Goal: Transaction & Acquisition: Purchase product/service

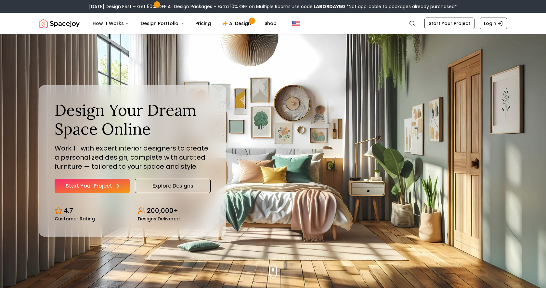
click at [104, 185] on link "Start Your Project" at bounding box center [92, 186] width 75 height 14
click at [157, 180] on link "Explore Designs" at bounding box center [173, 186] width 76 height 14
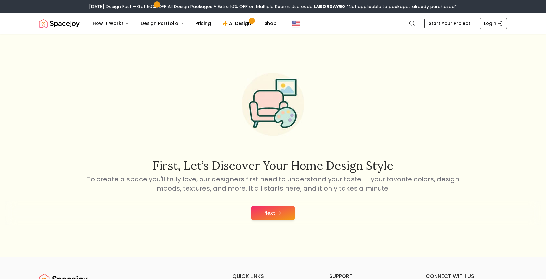
click at [263, 216] on button "Next" at bounding box center [273, 213] width 44 height 14
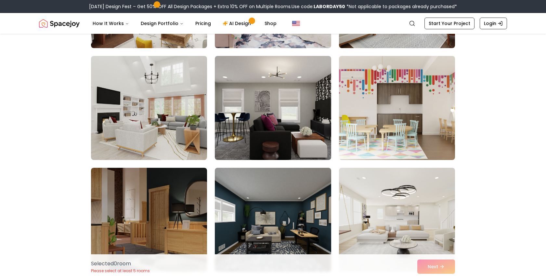
scroll to position [370, 0]
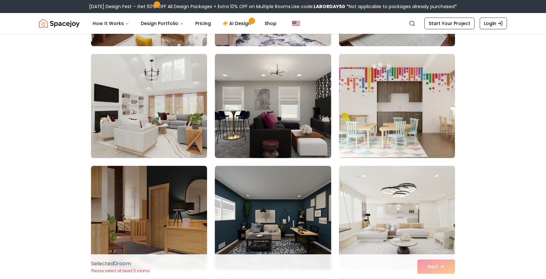
click at [129, 108] on img at bounding box center [149, 105] width 122 height 109
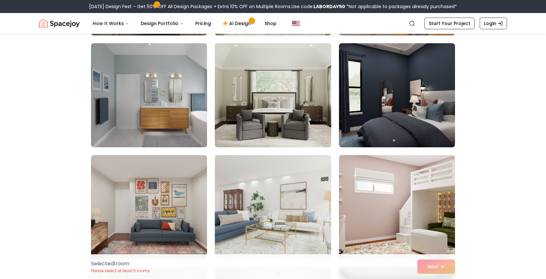
scroll to position [1164, 0]
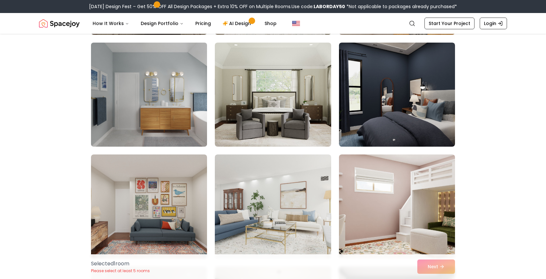
click at [127, 89] on img at bounding box center [149, 94] width 122 height 109
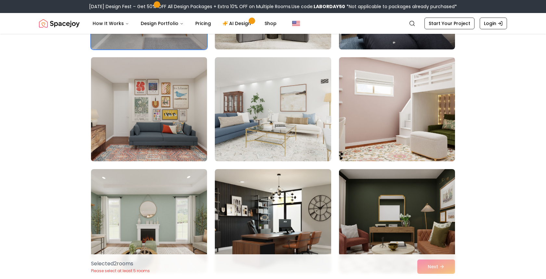
scroll to position [1263, 0]
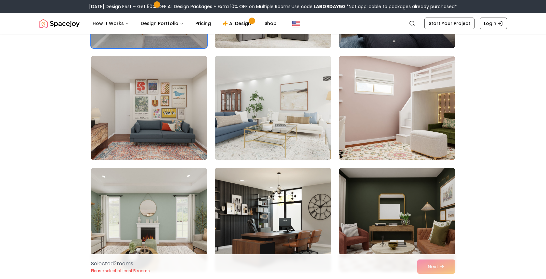
click at [273, 103] on img at bounding box center [273, 107] width 122 height 109
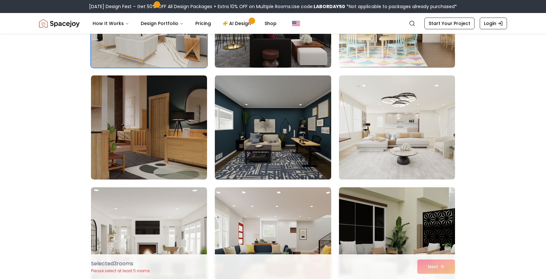
click at [272, 130] on img at bounding box center [273, 127] width 122 height 109
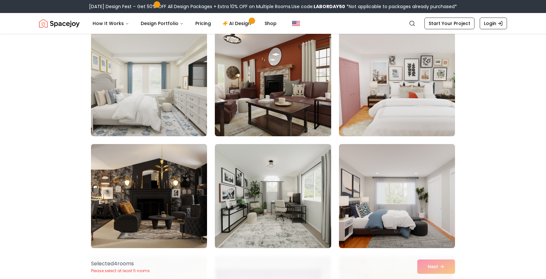
click at [192, 187] on img at bounding box center [149, 195] width 122 height 109
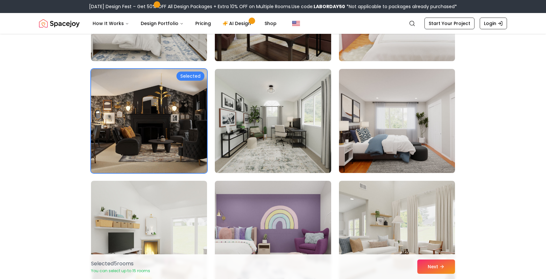
scroll to position [131, 0]
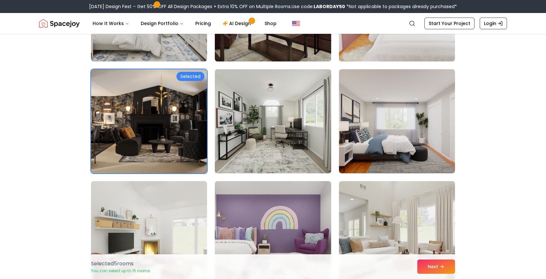
click at [292, 122] on img at bounding box center [273, 121] width 122 height 109
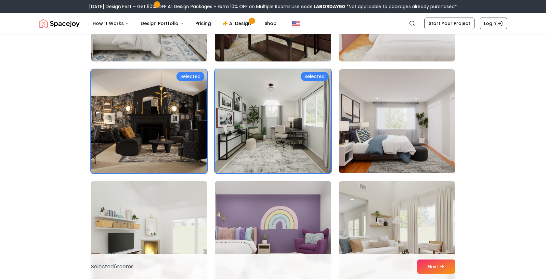
click at [292, 122] on img at bounding box center [273, 121] width 122 height 109
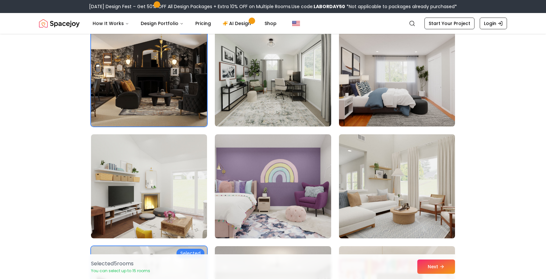
scroll to position [178, 0]
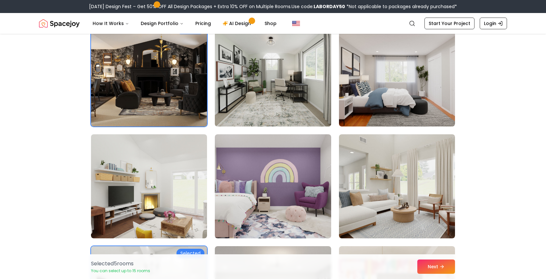
click at [289, 79] on img at bounding box center [273, 74] width 122 height 109
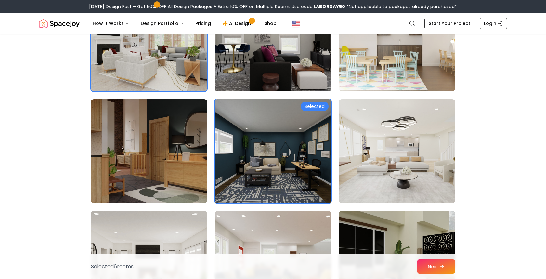
scroll to position [443, 0]
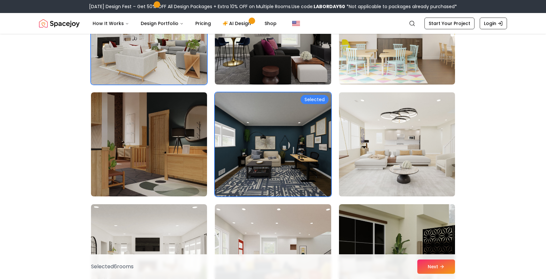
click at [360, 164] on img at bounding box center [397, 144] width 122 height 109
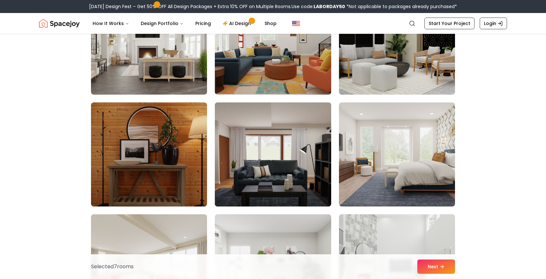
scroll to position [657, 0]
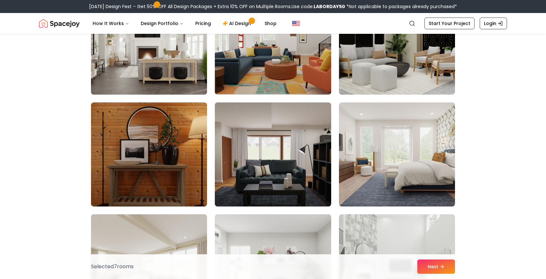
click at [165, 73] on img at bounding box center [149, 42] width 122 height 109
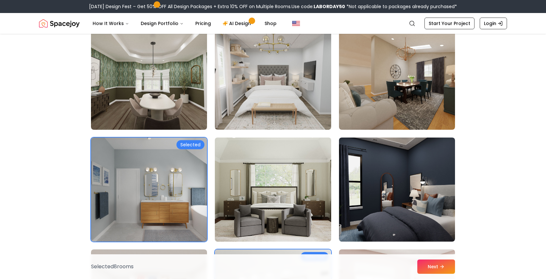
scroll to position [1069, 0]
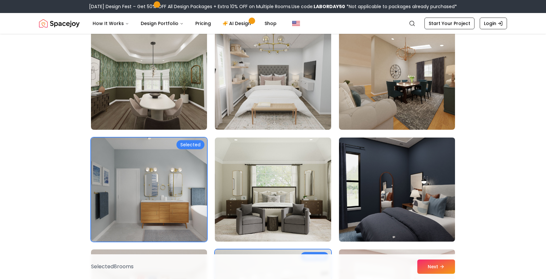
click at [386, 140] on img at bounding box center [397, 189] width 122 height 109
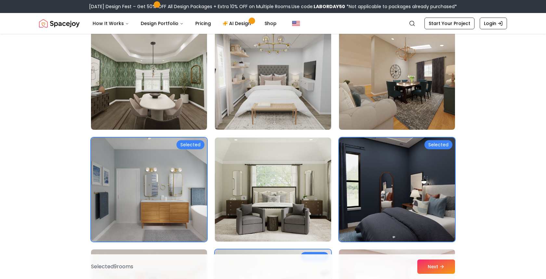
click at [386, 140] on img at bounding box center [397, 189] width 122 height 109
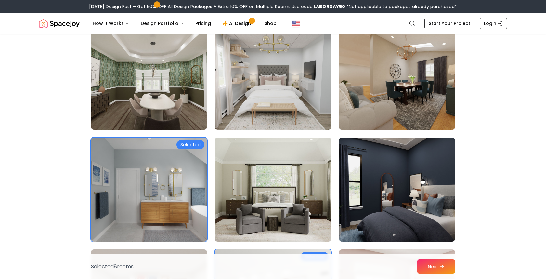
click at [379, 81] on img at bounding box center [397, 77] width 122 height 109
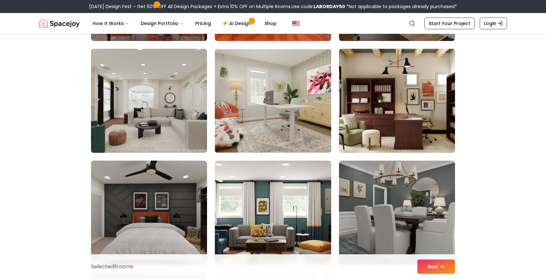
scroll to position [2726, 0]
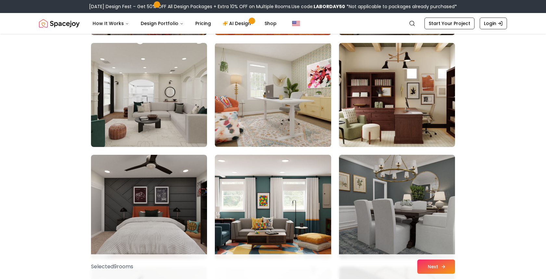
click at [437, 270] on button "Next" at bounding box center [436, 266] width 38 height 14
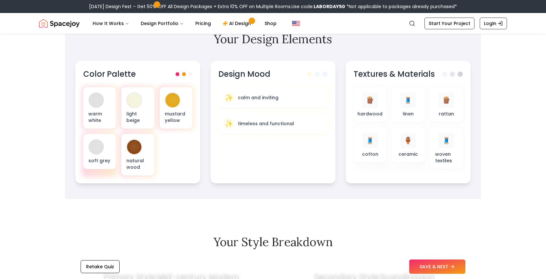
scroll to position [150, 0]
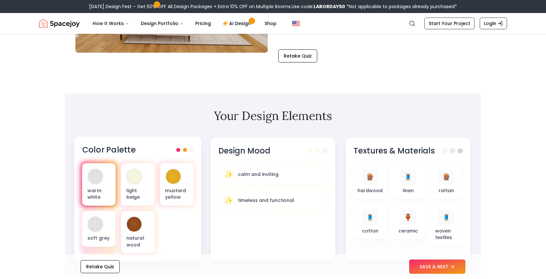
click at [111, 191] on div "warm white" at bounding box center [98, 184] width 33 height 43
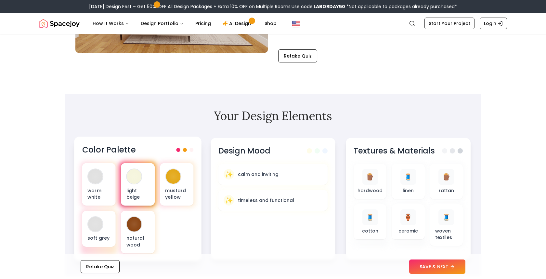
click at [141, 183] on div "light beige" at bounding box center [137, 184] width 33 height 43
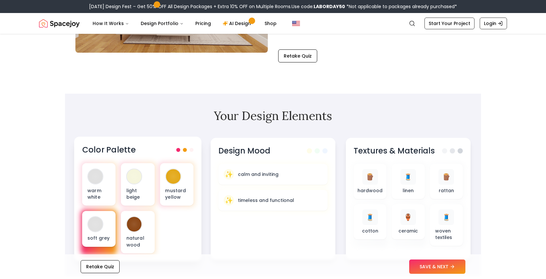
click at [106, 231] on div "soft grey" at bounding box center [98, 229] width 33 height 36
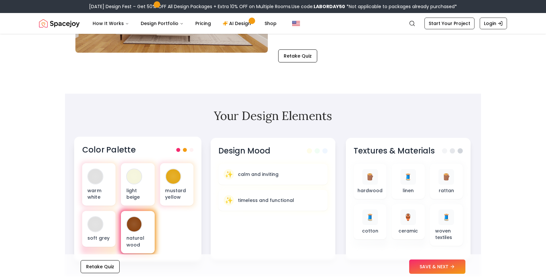
click at [135, 235] on div "natural wood" at bounding box center [137, 232] width 33 height 43
click at [102, 264] on button "Retake Quiz" at bounding box center [100, 266] width 39 height 13
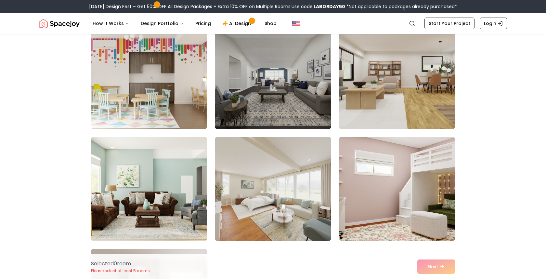
scroll to position [263, 0]
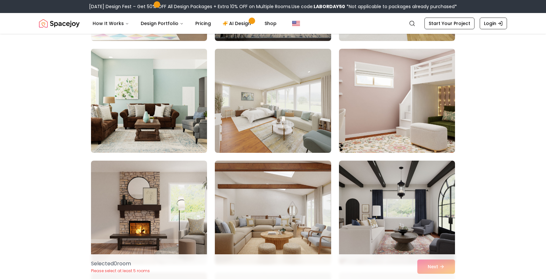
click at [135, 102] on img at bounding box center [149, 100] width 122 height 109
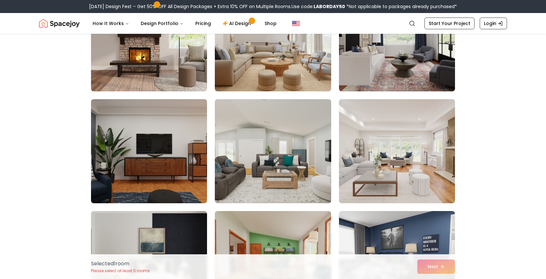
scroll to position [437, 0]
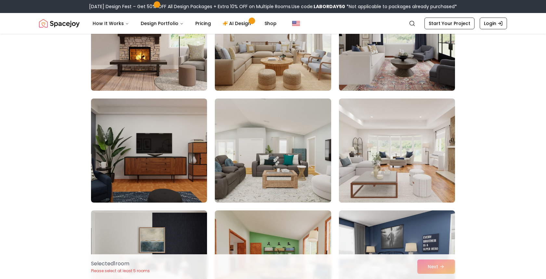
click at [407, 142] on img at bounding box center [397, 150] width 122 height 109
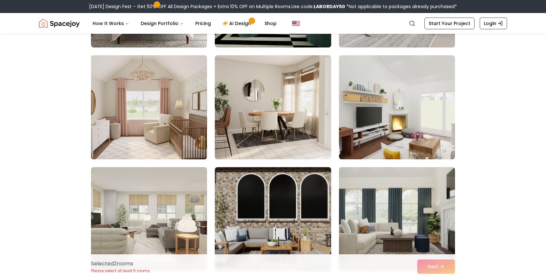
scroll to position [706, 0]
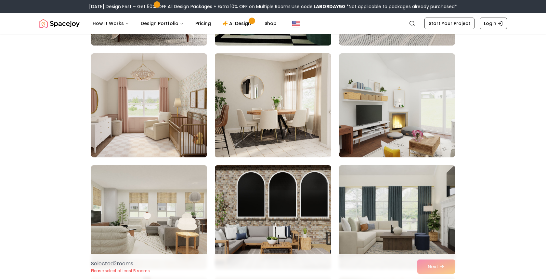
click at [259, 114] on img at bounding box center [273, 105] width 122 height 109
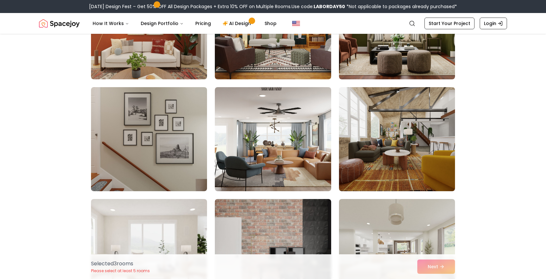
scroll to position [1009, 0]
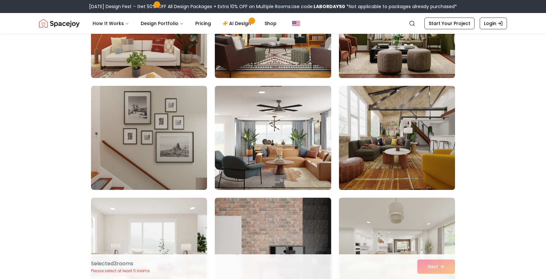
click at [291, 135] on img at bounding box center [273, 137] width 122 height 109
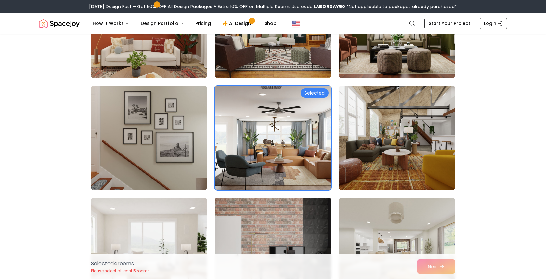
click at [410, 132] on img at bounding box center [397, 137] width 122 height 109
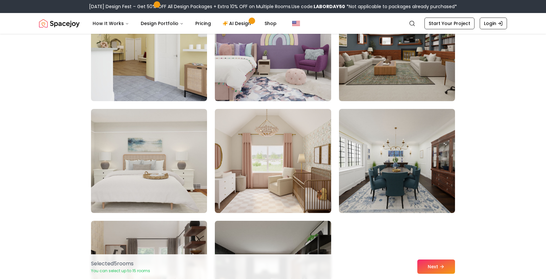
scroll to position [1658, 0]
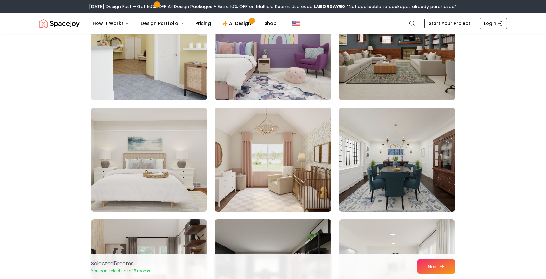
click at [397, 197] on img at bounding box center [397, 159] width 122 height 109
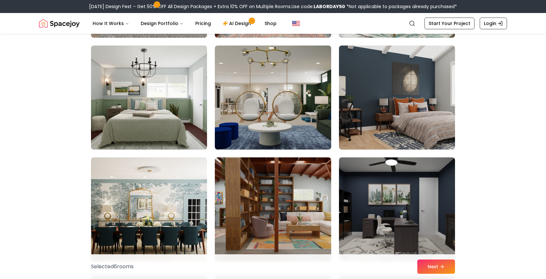
scroll to position [2058, 0]
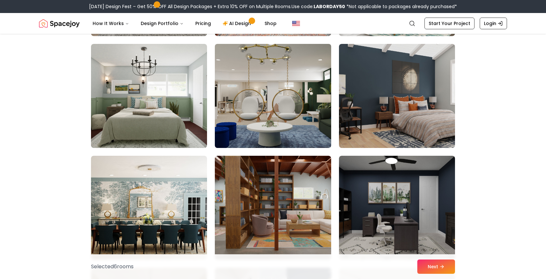
click at [270, 83] on img at bounding box center [273, 95] width 122 height 109
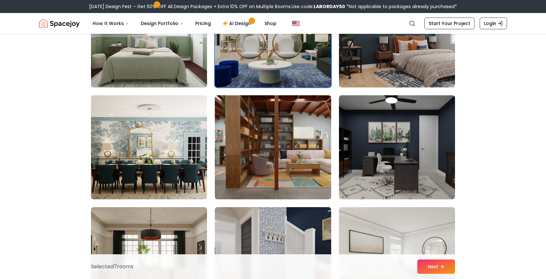
scroll to position [2118, 0]
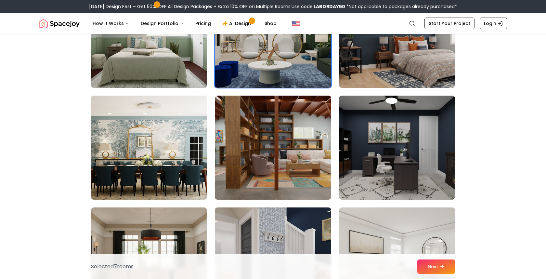
click at [136, 165] on img at bounding box center [149, 147] width 122 height 109
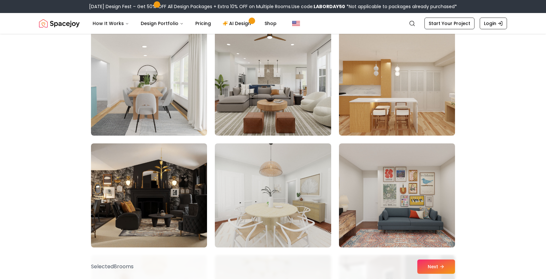
scroll to position [0, 0]
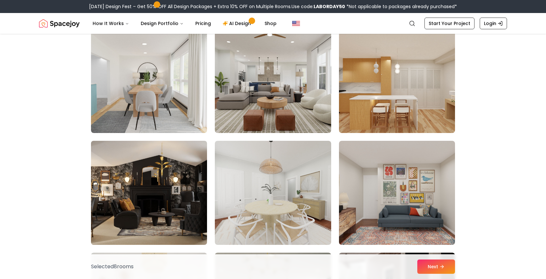
click at [160, 172] on img at bounding box center [149, 192] width 122 height 109
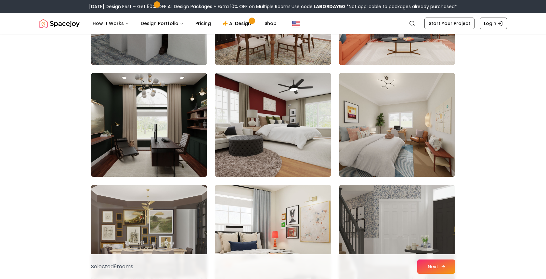
click at [435, 268] on button "Next" at bounding box center [436, 266] width 38 height 14
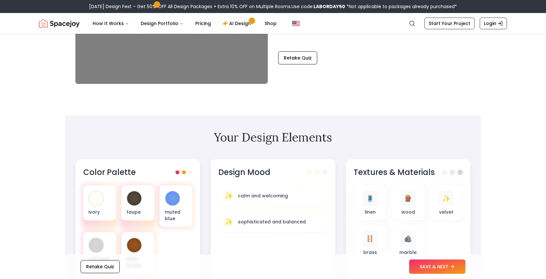
scroll to position [116, 0]
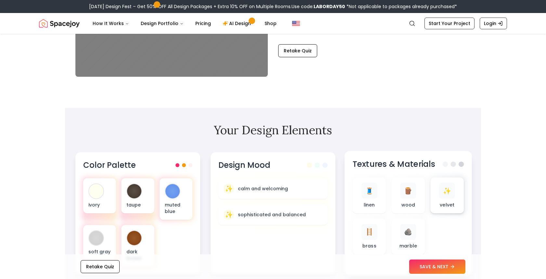
click at [447, 193] on span "✨" at bounding box center [447, 190] width 8 height 9
click at [413, 266] on button "SAVE & NEXT" at bounding box center [437, 266] width 56 height 14
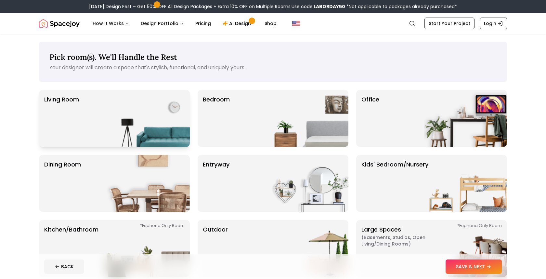
click at [189, 134] on img at bounding box center [148, 118] width 83 height 57
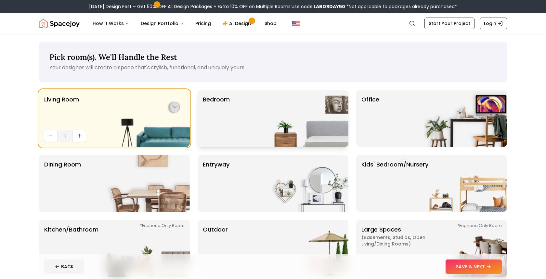
click at [274, 131] on img at bounding box center [306, 118] width 83 height 57
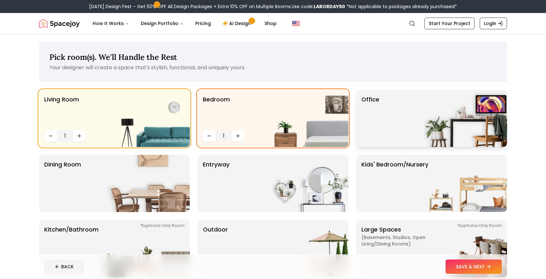
click at [375, 133] on p "Office" at bounding box center [371, 118] width 18 height 47
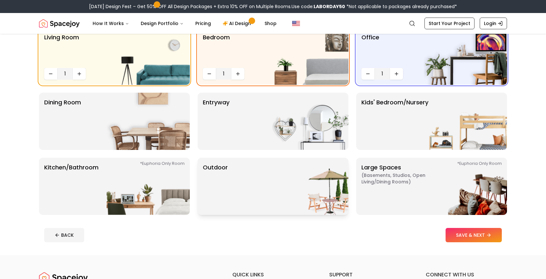
scroll to position [64, 0]
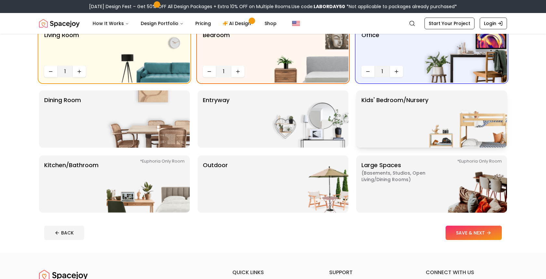
click at [427, 126] on img at bounding box center [465, 118] width 83 height 57
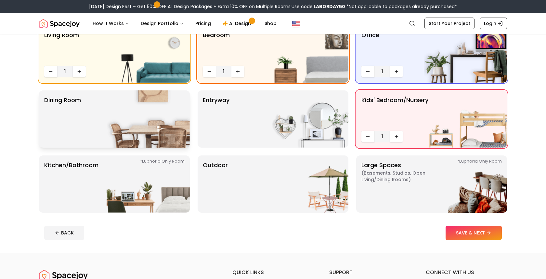
click at [111, 118] on img at bounding box center [148, 118] width 83 height 57
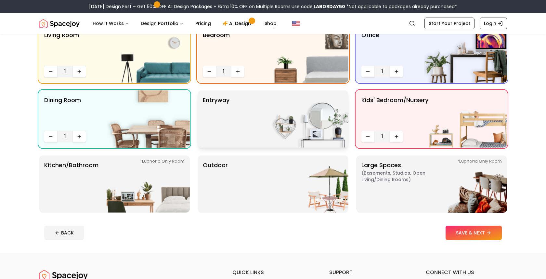
click at [248, 125] on div "entryway" at bounding box center [273, 118] width 151 height 57
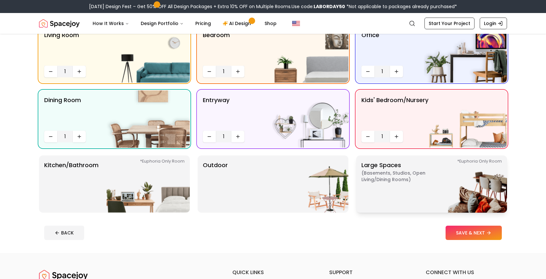
click at [397, 183] on p "Large Spaces ( Basements, Studios, Open living/dining rooms ) *Euphoria Only Ro…" at bounding box center [402, 184] width 81 height 47
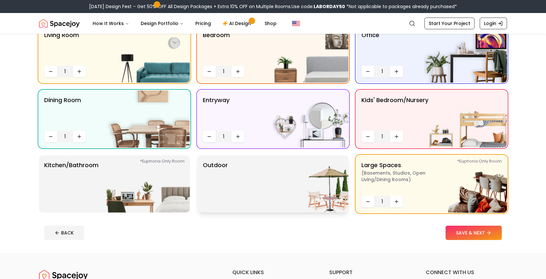
click at [262, 184] on div "Outdoor" at bounding box center [273, 183] width 151 height 57
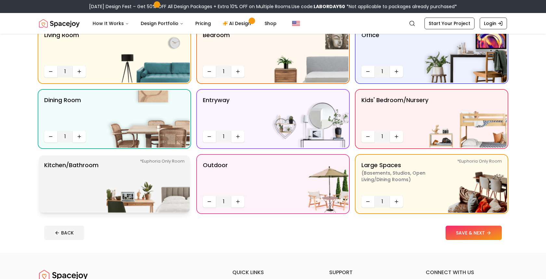
click at [118, 185] on img at bounding box center [148, 183] width 83 height 57
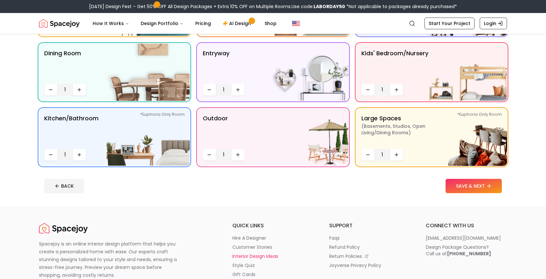
scroll to position [110, 0]
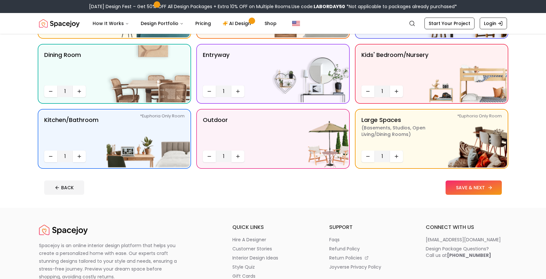
click at [476, 189] on button "SAVE & NEXT" at bounding box center [474, 187] width 56 height 14
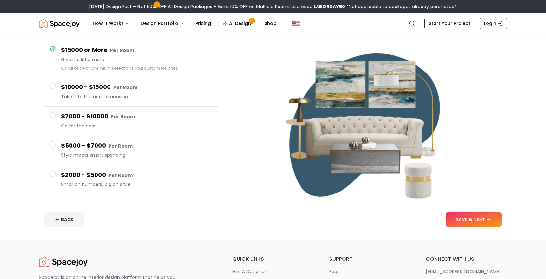
scroll to position [54, 0]
click at [55, 50] on icon at bounding box center [52, 49] width 4 height 4
click at [52, 85] on span at bounding box center [52, 86] width 7 height 7
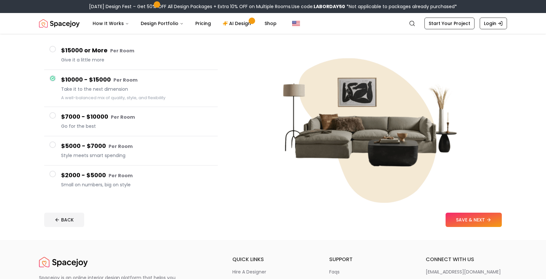
click at [194, 166] on button "$2000 - $5000 Per Room Small on numbers, big on style" at bounding box center [131, 179] width 174 height 29
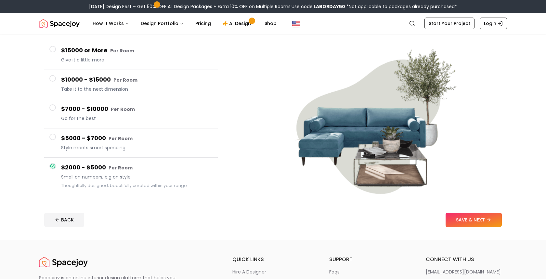
click at [58, 61] on button "$15000 or More Per Room Give it a little more" at bounding box center [131, 55] width 174 height 29
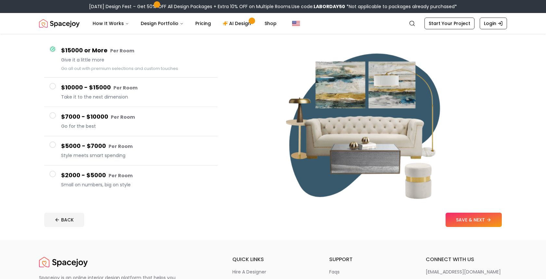
click at [57, 82] on button "$10000 - $15000 Per Room Take it to the next dimension" at bounding box center [131, 92] width 174 height 29
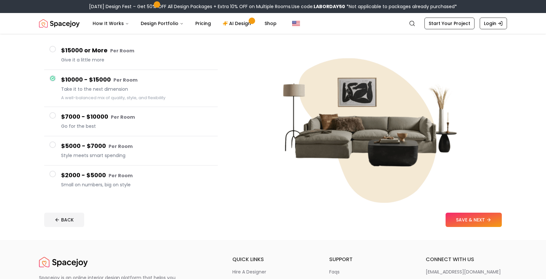
click at [60, 110] on button "$7000 - $10000 Per Room Go for the best" at bounding box center [131, 121] width 174 height 29
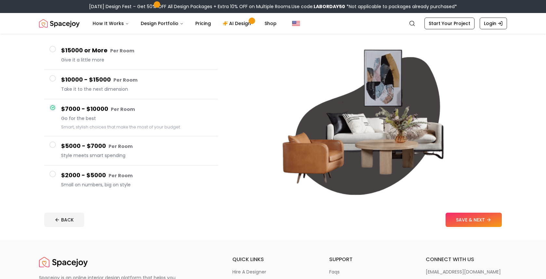
click at [55, 143] on span at bounding box center [52, 144] width 7 height 7
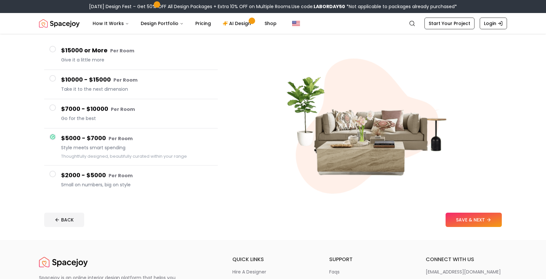
click at [69, 176] on h4 "$2000 - $5000 Per Room" at bounding box center [136, 175] width 151 height 9
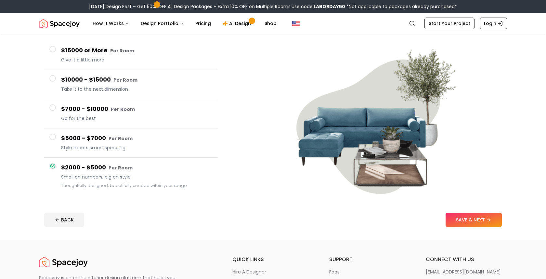
click at [51, 49] on span at bounding box center [52, 49] width 7 height 7
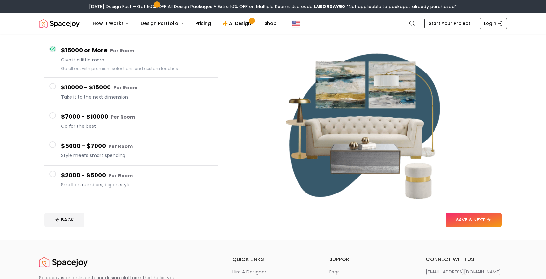
click at [55, 75] on button "$15000 or More Per Room Give it a little more Go all out with premium selection…" at bounding box center [131, 59] width 174 height 37
click at [59, 93] on button "$10000 - $15000 Per Room Take it to the next dimension" at bounding box center [131, 92] width 174 height 29
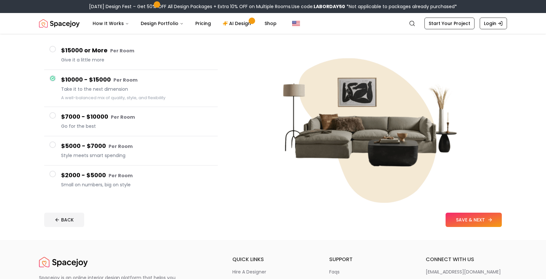
click at [465, 221] on button "SAVE & NEXT" at bounding box center [474, 220] width 56 height 14
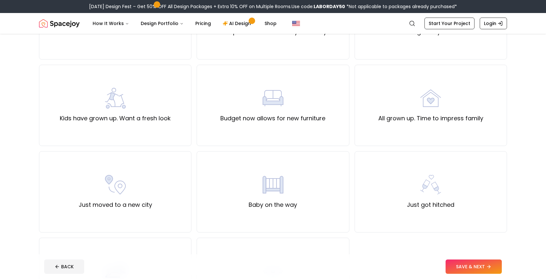
scroll to position [111, 0]
click at [412, 195] on div "Just got hitched" at bounding box center [430, 192] width 47 height 35
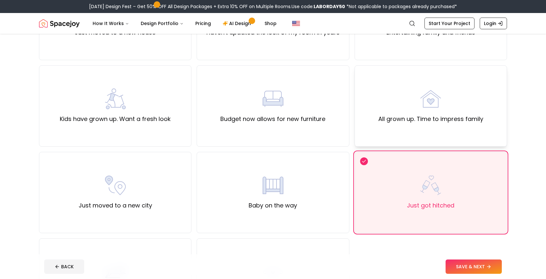
click at [404, 118] on label "All grown up. Time to impress family" at bounding box center [430, 118] width 105 height 9
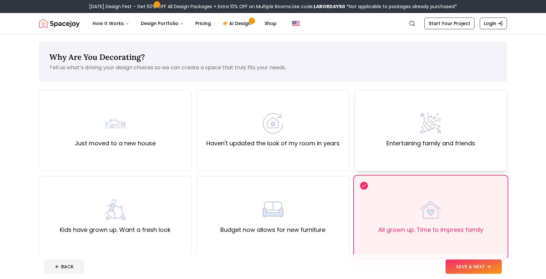
scroll to position [0, 0]
click at [462, 258] on footer "BACK SAVE & NEXT" at bounding box center [273, 266] width 468 height 25
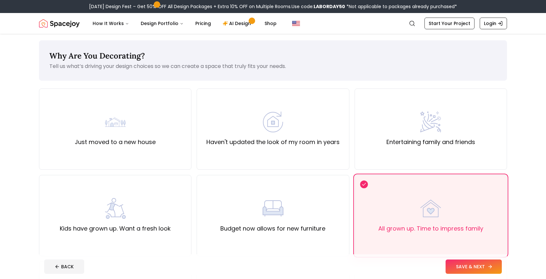
click at [475, 271] on button "SAVE & NEXT" at bounding box center [474, 266] width 56 height 14
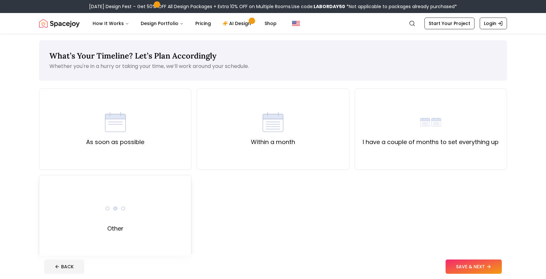
click at [153, 218] on div "Other" at bounding box center [115, 215] width 152 height 81
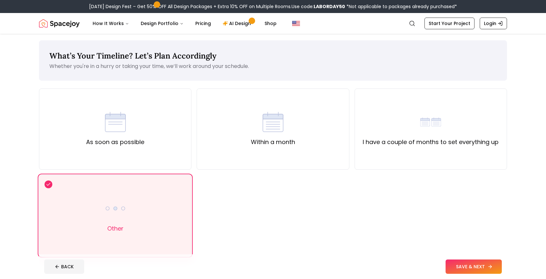
click at [466, 265] on button "SAVE & NEXT" at bounding box center [474, 266] width 56 height 14
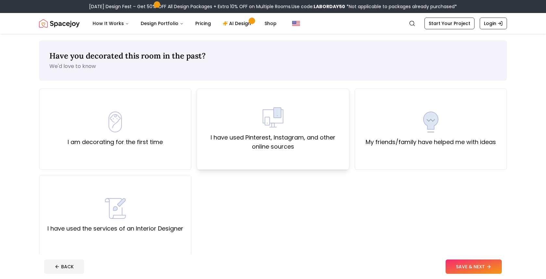
click at [217, 155] on div "I have used Pinterest, Instagram, and other online sources" at bounding box center [273, 128] width 152 height 81
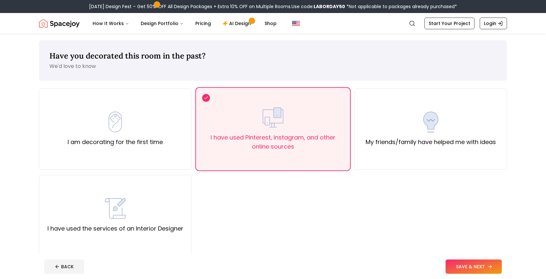
click at [468, 265] on button "SAVE & NEXT" at bounding box center [474, 266] width 56 height 14
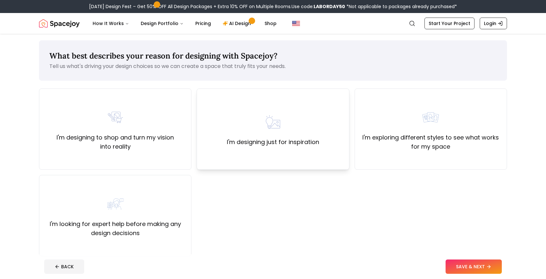
click at [273, 134] on div "I'm designing just for inspiration" at bounding box center [273, 129] width 92 height 35
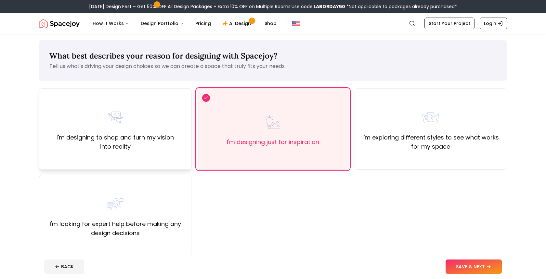
click at [122, 128] on div "I'm designing to shop and turn my vision into reality" at bounding box center [115, 129] width 141 height 44
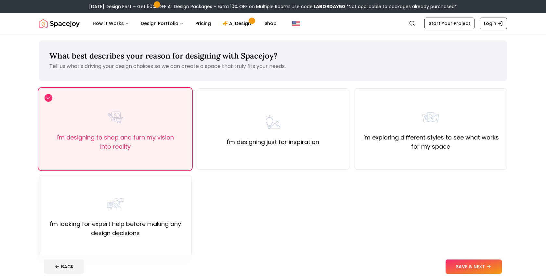
click at [143, 213] on div "I'm looking for expert help before making any design decisions" at bounding box center [115, 215] width 141 height 44
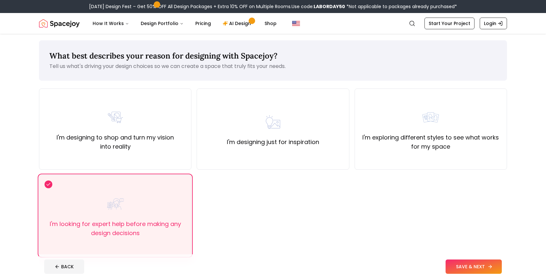
click at [457, 263] on button "SAVE & NEXT" at bounding box center [474, 266] width 56 height 14
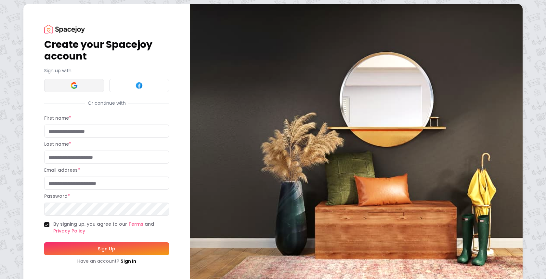
click at [87, 90] on button at bounding box center [74, 85] width 60 height 13
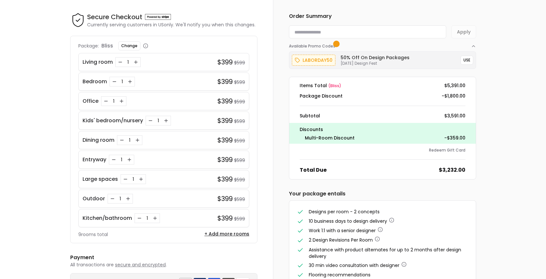
scroll to position [21, 0]
click at [162, 119] on div "1" at bounding box center [158, 121] width 25 height 10
click at [163, 119] on button "Increase quantity for Kids' bedroom/nursery" at bounding box center [166, 121] width 7 height 7
click at [164, 119] on icon "Increase quantity for Kids' bedroom/nursery" at bounding box center [166, 120] width 5 height 5
click at [166, 123] on icon "Increase quantity for Kids' bedroom/nursery" at bounding box center [166, 120] width 5 height 5
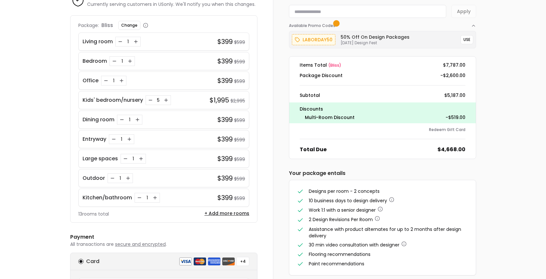
scroll to position [43, 0]
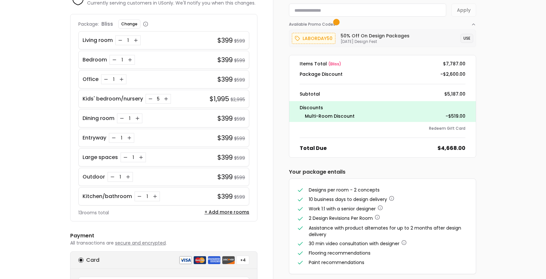
click at [467, 41] on button "USE" at bounding box center [467, 38] width 13 height 9
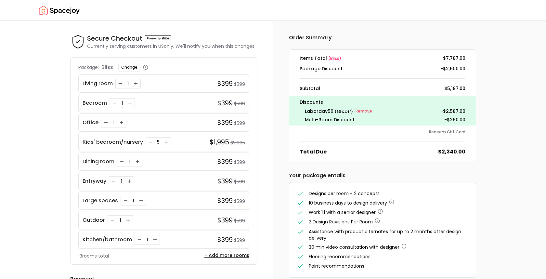
scroll to position [0, 0]
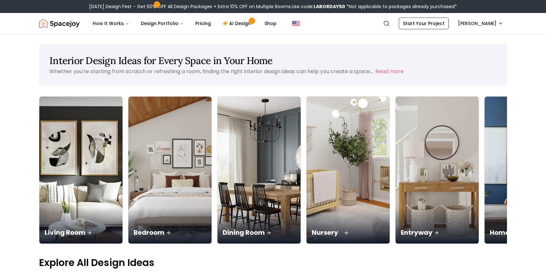
click at [305, 156] on img at bounding box center [348, 170] width 87 height 154
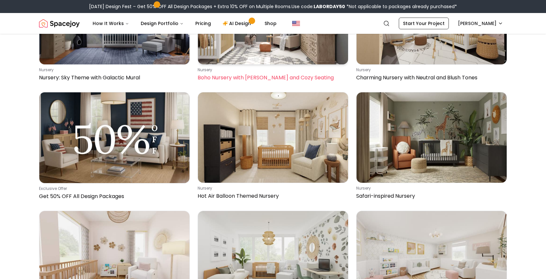
scroll to position [116, 0]
